Goal: Task Accomplishment & Management: Use online tool/utility

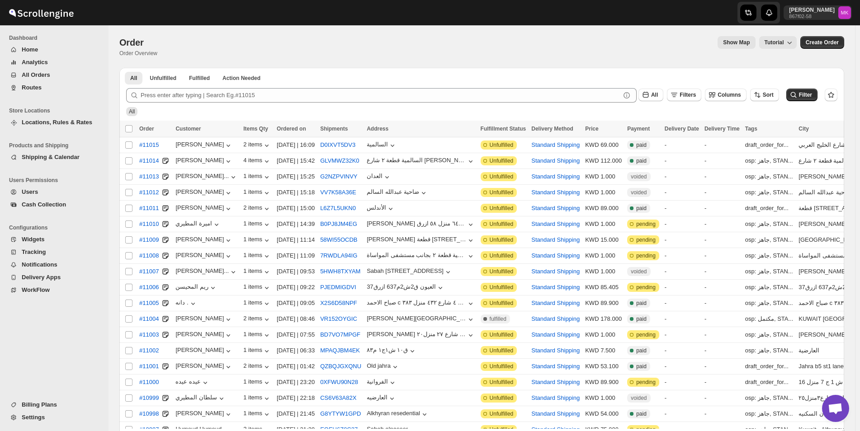
click at [41, 71] on span "All Orders" at bounding box center [62, 75] width 80 height 9
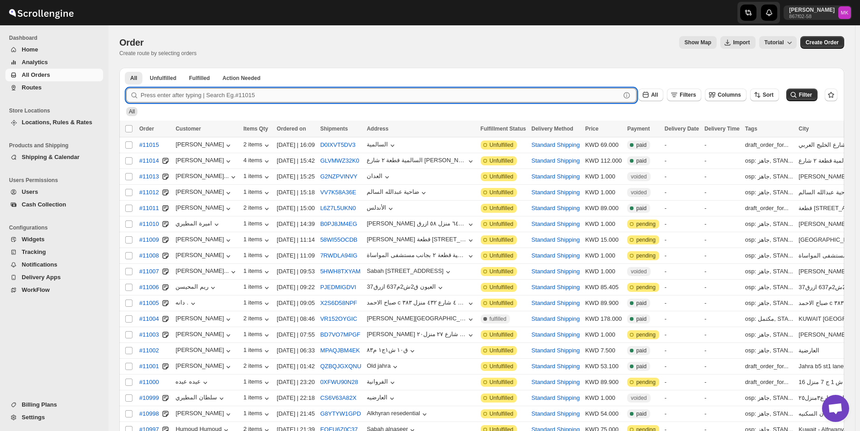
click at [301, 99] on input "text" at bounding box center [381, 95] width 480 height 14
paste input "96599632040"
type input "96599632040"
click at [192, 95] on input "text" at bounding box center [381, 95] width 480 height 14
paste input "10975 10917 11000 10993 11002 11005 10998"
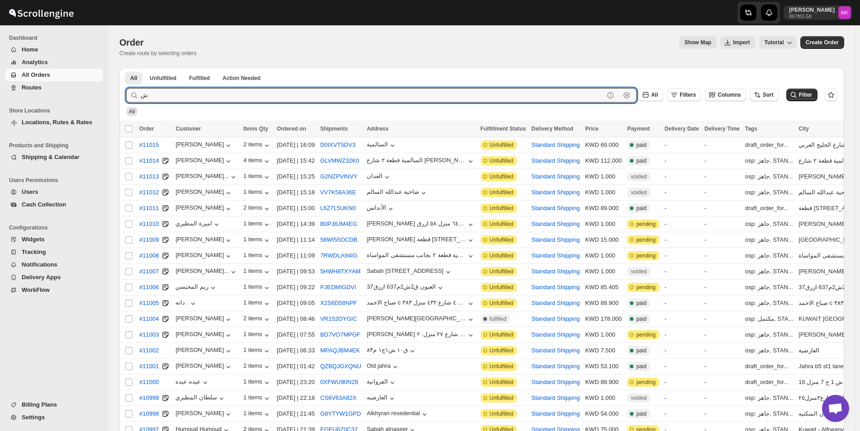
paste input "10975 10917 11000 10993 11002 11005 10998"
drag, startPoint x: 158, startPoint y: 98, endPoint x: 625, endPoint y: 105, distance: 467.0
click at [585, 105] on form "Submit 10975 10917 11000 10993 11002 11005 10998 Clear All Filters Columns Sort…" at bounding box center [481, 98] width 711 height 35
type input "10975"
click at [126, 68] on button "Submit" at bounding box center [139, 72] width 26 height 9
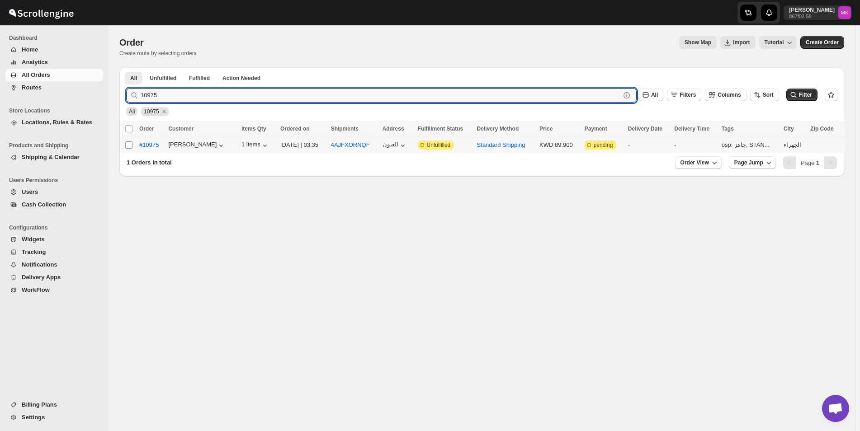
click at [132, 144] on input "Select order" at bounding box center [128, 144] width 7 height 7
checkbox input "true"
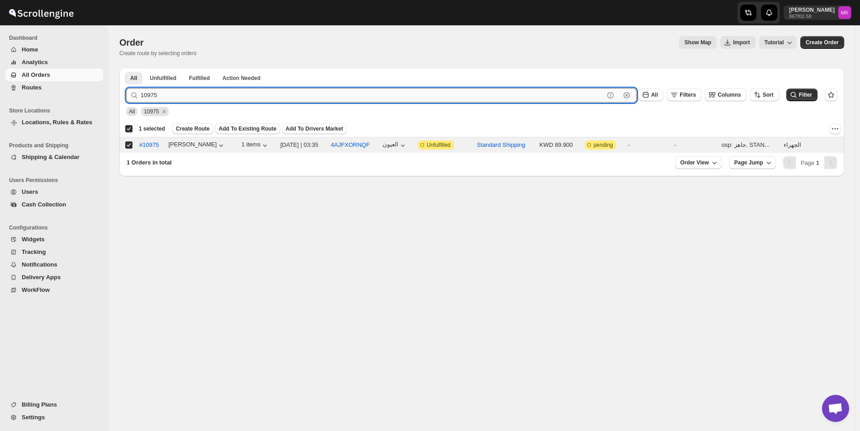
click at [167, 96] on input "10975" at bounding box center [372, 95] width 463 height 14
paste input "17 11000 10993 11002 11005 10998"
drag, startPoint x: 159, startPoint y: 97, endPoint x: 661, endPoint y: 145, distance: 504.4
click at [644, 142] on div "All Unfulfilled Fulfilled Action Needed Tab Filters All Unfulfilled Fulfilled A…" at bounding box center [481, 122] width 725 height 108
type input "10917"
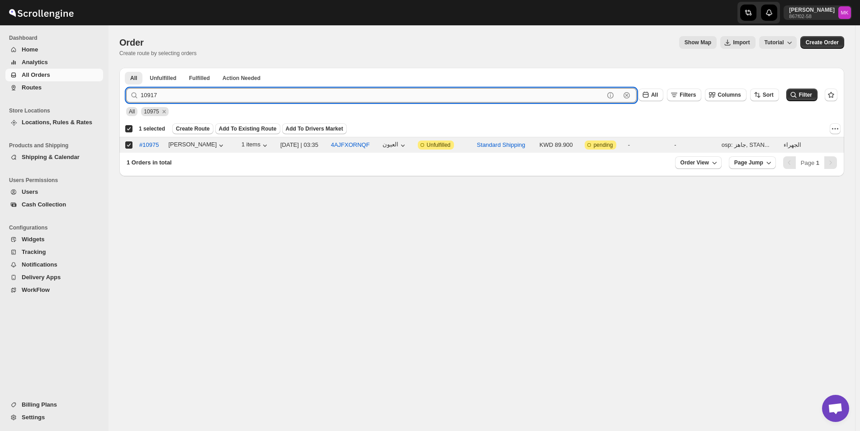
click at [126, 68] on button "Submit" at bounding box center [139, 72] width 26 height 9
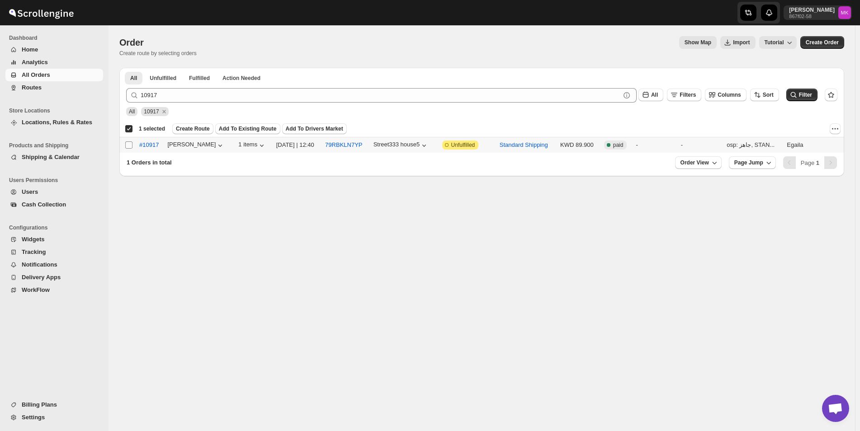
click at [127, 146] on input "Select order" at bounding box center [128, 144] width 7 height 7
checkbox input "true"
checkbox input "false"
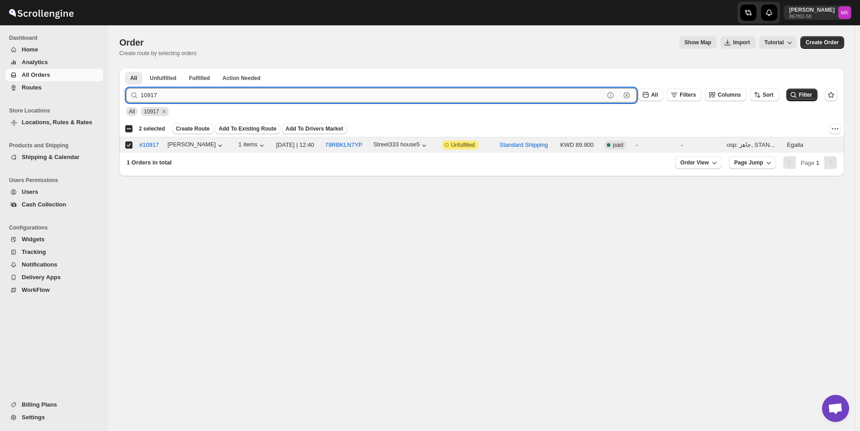
click at [181, 96] on input "10917" at bounding box center [372, 95] width 463 height 14
paste input "1000 10993 11002 11005 10998"
drag, startPoint x: 159, startPoint y: 99, endPoint x: 617, endPoint y: 133, distance: 458.7
click at [617, 133] on div "All Unfulfilled Fulfilled Action Needed Tab Filters All Unfulfilled Fulfilled A…" at bounding box center [481, 122] width 725 height 108
type input "11000"
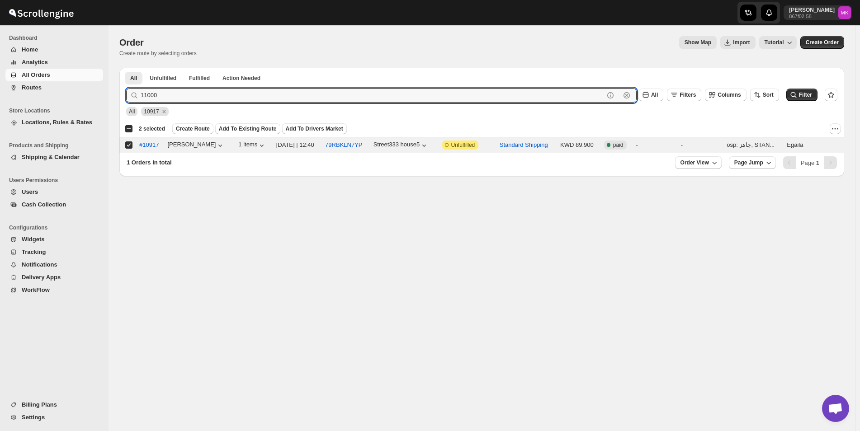
click at [126, 68] on button "Submit" at bounding box center [139, 72] width 26 height 9
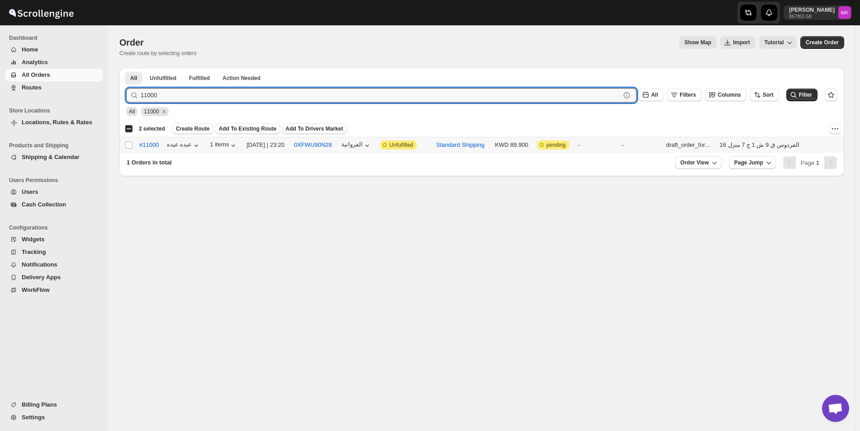
click at [133, 143] on div "Select order" at bounding box center [129, 145] width 9 height 8
checkbox input "true"
click at [187, 94] on input "11000" at bounding box center [372, 95] width 463 height 14
paste input "0993 11002 11005 10998"
click at [161, 94] on input "10993 11002 11005 10998" at bounding box center [372, 95] width 463 height 14
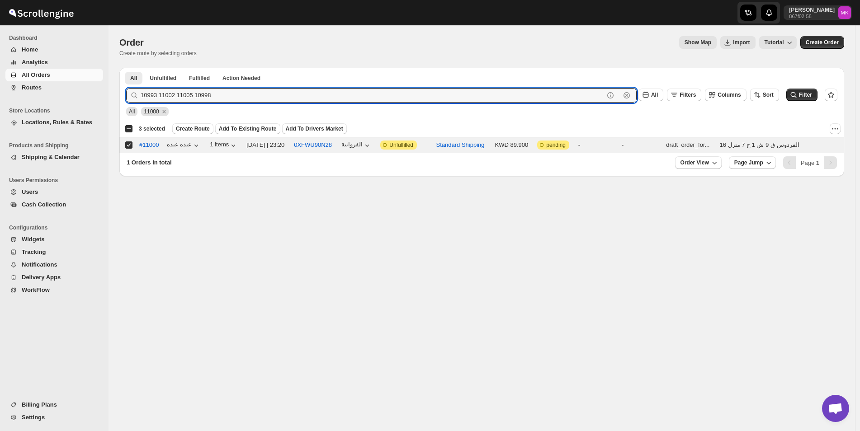
drag, startPoint x: 159, startPoint y: 96, endPoint x: 622, endPoint y: 152, distance: 466.8
click at [594, 152] on div "All Unfulfilled Fulfilled Action Needed Tab Filters All Unfulfilled Fulfilled A…" at bounding box center [481, 122] width 725 height 108
type input "10993"
click at [126, 68] on button "Submit" at bounding box center [139, 72] width 26 height 9
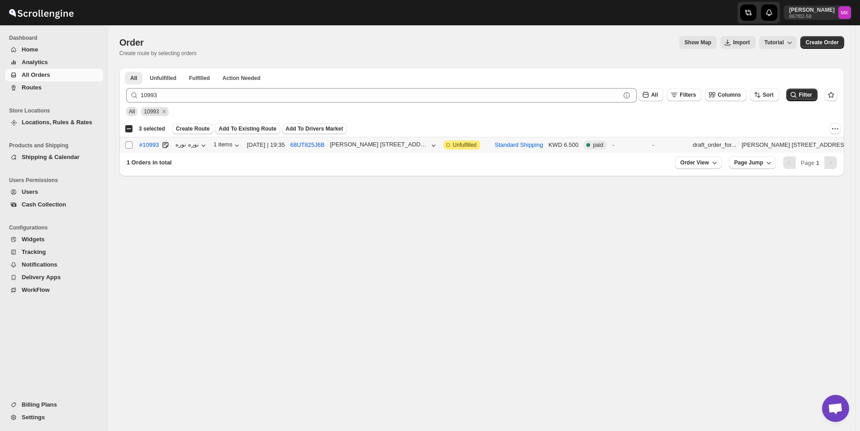
click at [130, 143] on input "Select order" at bounding box center [128, 144] width 7 height 7
checkbox input "true"
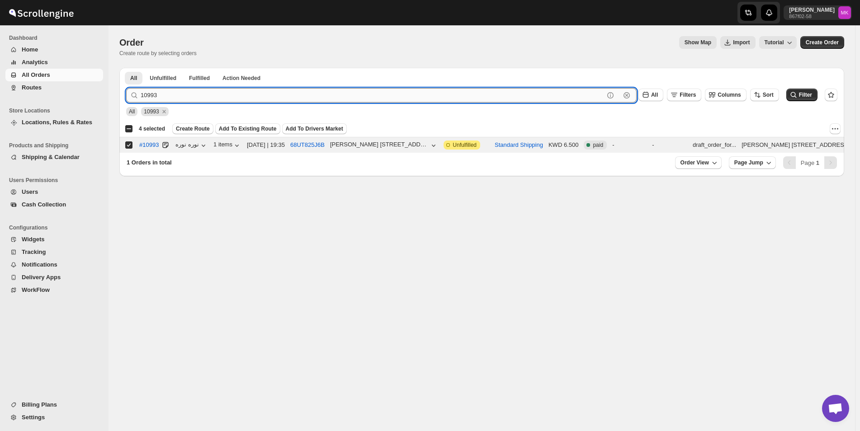
click at [178, 97] on input "10993" at bounding box center [372, 95] width 463 height 14
paste input "1002 11005 10998"
drag, startPoint x: 157, startPoint y: 95, endPoint x: 515, endPoint y: 160, distance: 364.2
click at [492, 158] on div "All Unfulfilled Fulfilled Action Needed Tab Filters All Unfulfilled Fulfilled A…" at bounding box center [481, 122] width 725 height 108
type input "11002"
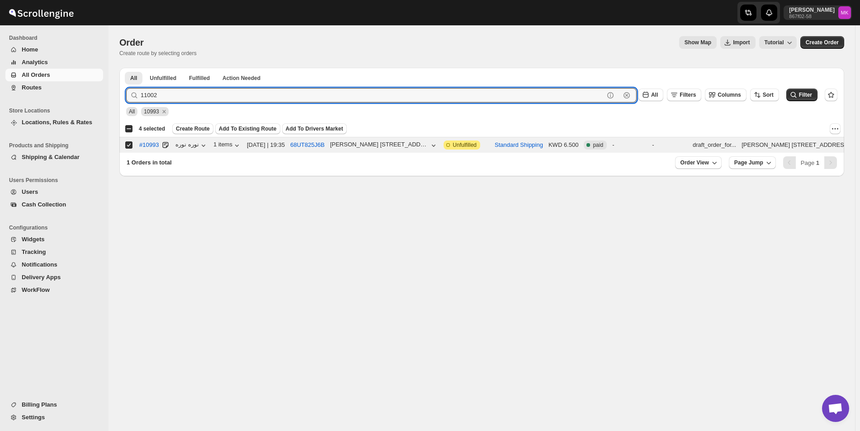
click at [126, 68] on button "Submit" at bounding box center [139, 72] width 26 height 9
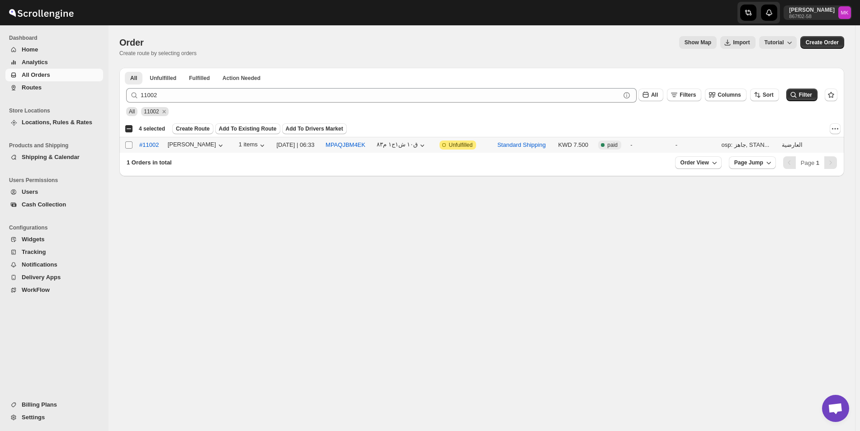
click at [126, 146] on input "Select order" at bounding box center [128, 144] width 7 height 7
checkbox input "true"
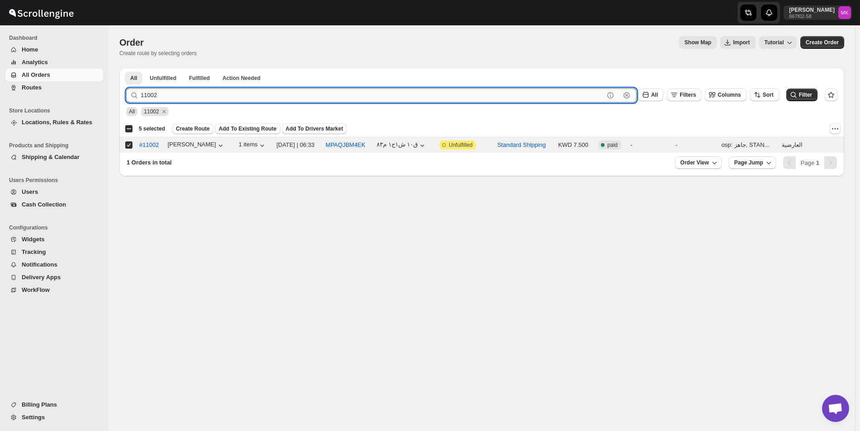
click at [174, 95] on input "11002" at bounding box center [372, 95] width 463 height 14
paste input "11005 10998"
drag, startPoint x: 159, startPoint y: 96, endPoint x: 476, endPoint y: 128, distance: 319.3
click at [448, 128] on div "All Unfulfilled Fulfilled Action Needed Tab Filters All Unfulfilled Fulfilled A…" at bounding box center [481, 122] width 725 height 108
type input "11005"
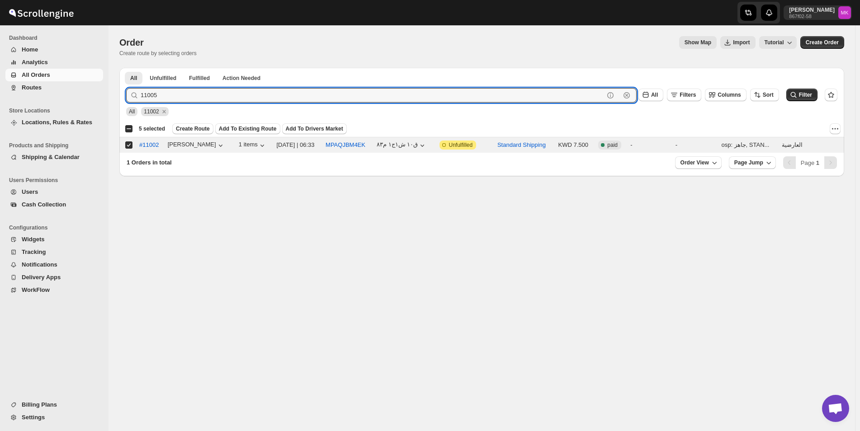
click at [126, 68] on button "Submit" at bounding box center [139, 72] width 26 height 9
click at [129, 144] on input "Select order" at bounding box center [128, 144] width 7 height 7
checkbox input "true"
click at [195, 95] on input "11005" at bounding box center [372, 95] width 463 height 14
paste input "0998"
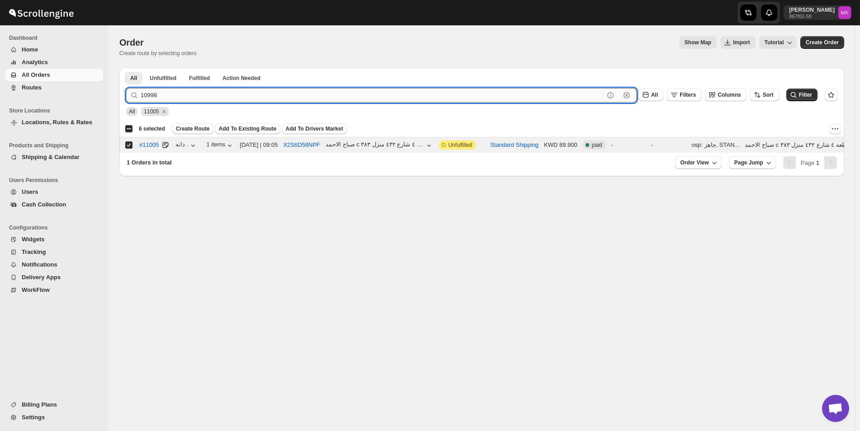
type input "10998"
click at [126, 68] on button "Submit" at bounding box center [139, 72] width 26 height 9
click at [125, 149] on td "Select order" at bounding box center [127, 145] width 17 height 16
checkbox input "true"
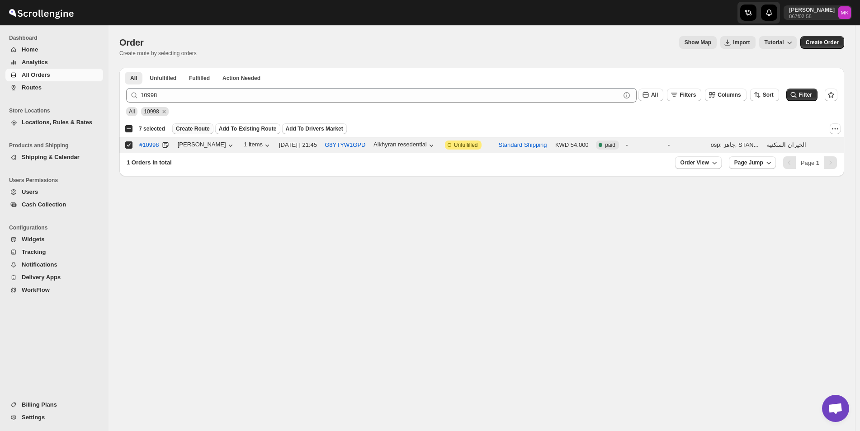
click at [202, 127] on span "Create Route" at bounding box center [193, 128] width 34 height 7
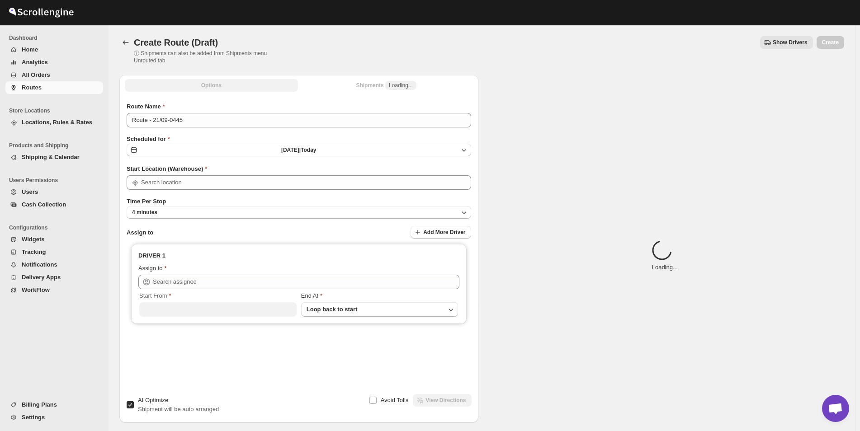
type input "[GEOGRAPHIC_DATA]"
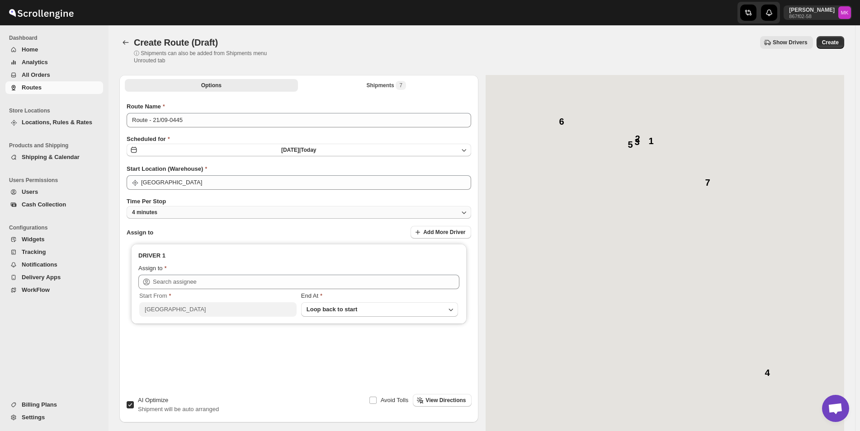
click at [189, 210] on button "4 minutes" at bounding box center [299, 212] width 344 height 13
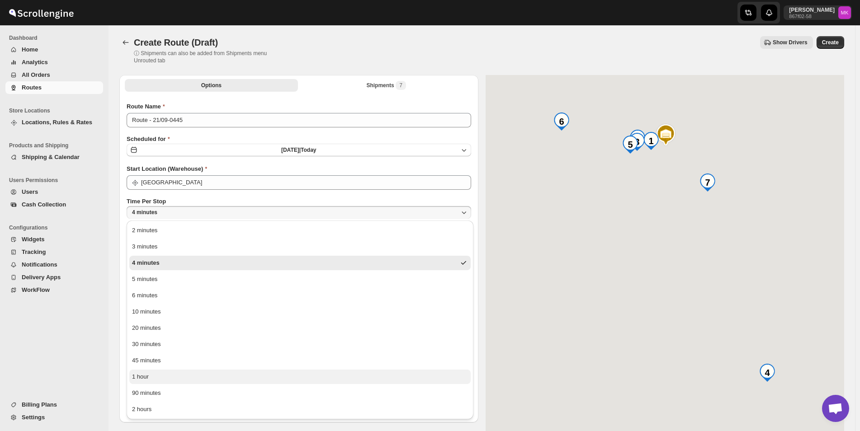
click at [199, 380] on button "1 hour" at bounding box center [299, 377] width 341 height 14
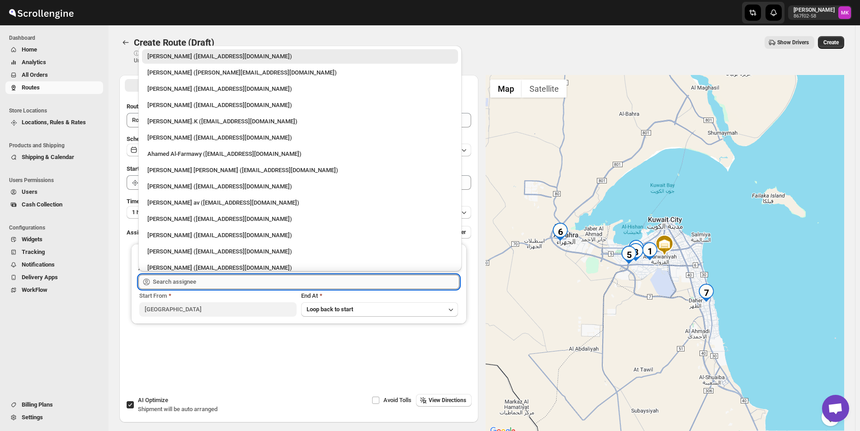
click at [332, 278] on input "text" at bounding box center [306, 282] width 306 height 14
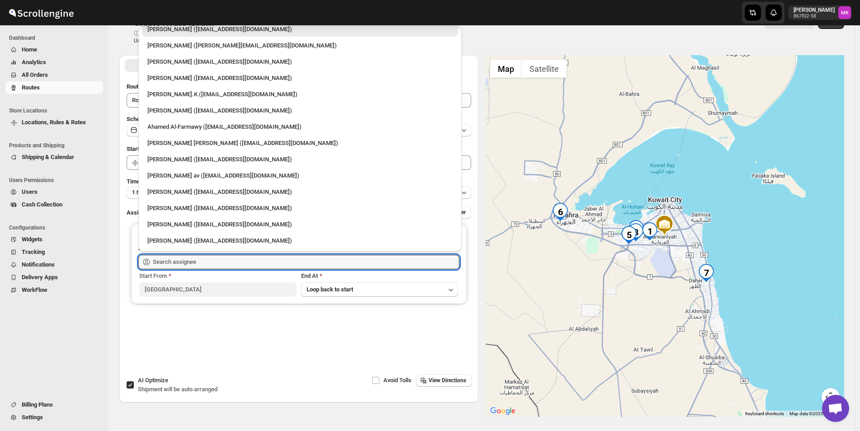
scroll to position [45, 0]
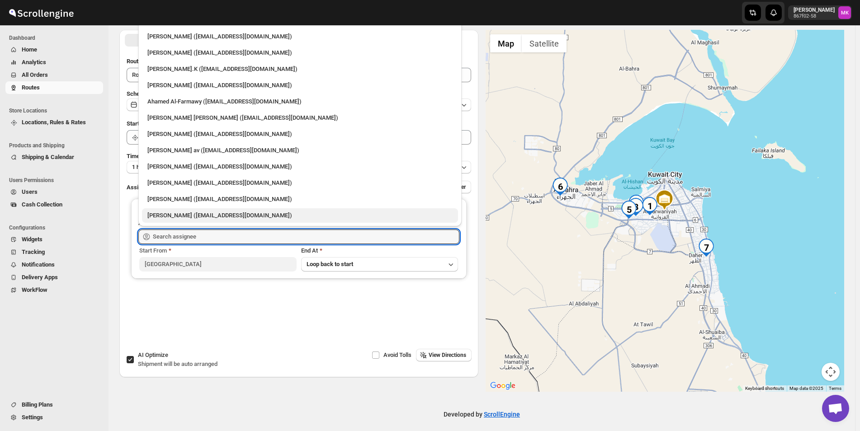
click at [194, 222] on div "[PERSON_NAME] ([EMAIL_ADDRESS][DOMAIN_NAME])" at bounding box center [300, 215] width 316 height 14
type input "[PERSON_NAME] ([EMAIL_ADDRESS][DOMAIN_NAME])"
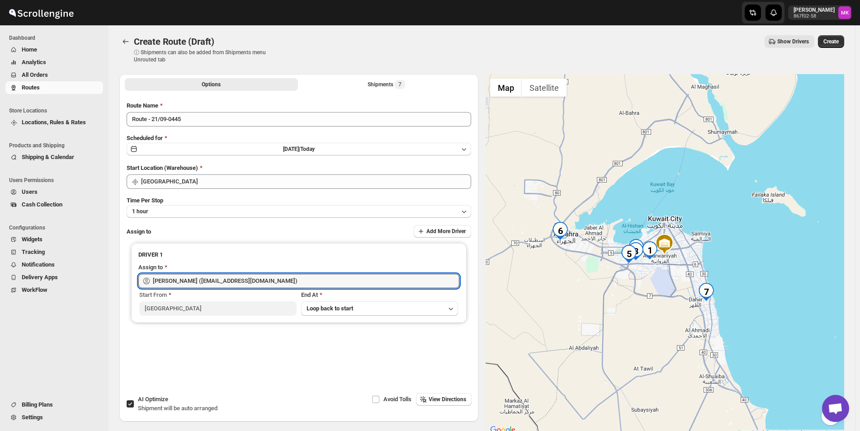
scroll to position [0, 0]
click at [412, 81] on button "Shipments 7" at bounding box center [386, 85] width 173 height 13
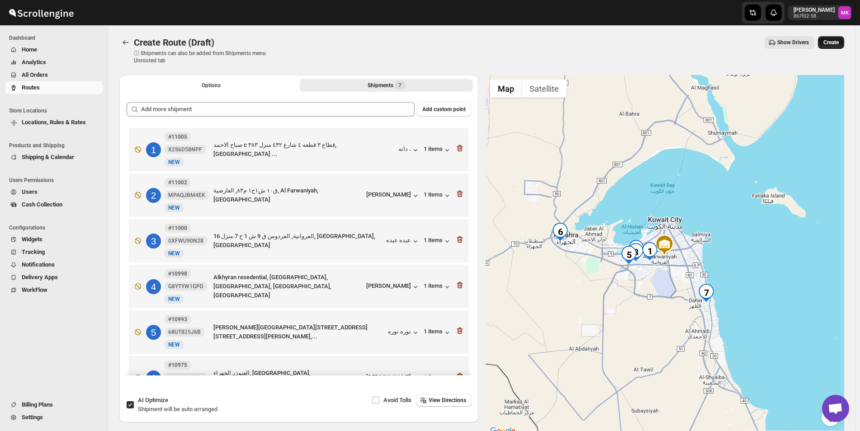
click at [839, 42] on span "Create" at bounding box center [830, 42] width 15 height 7
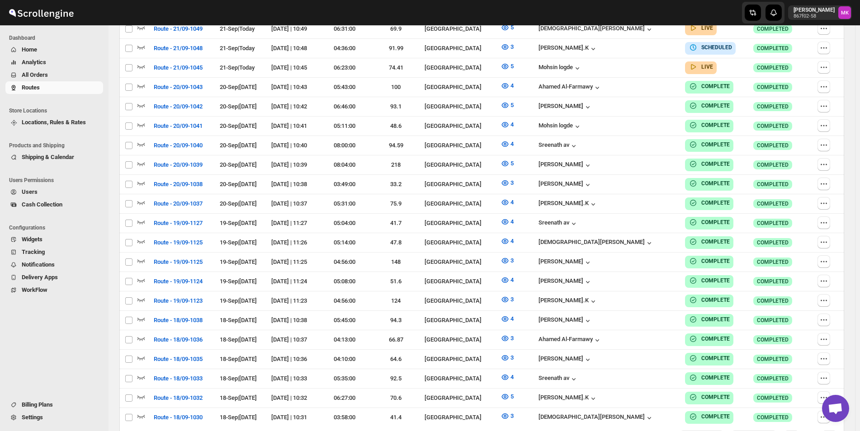
scroll to position [407, 0]
